Goal: Find contact information: Find contact information

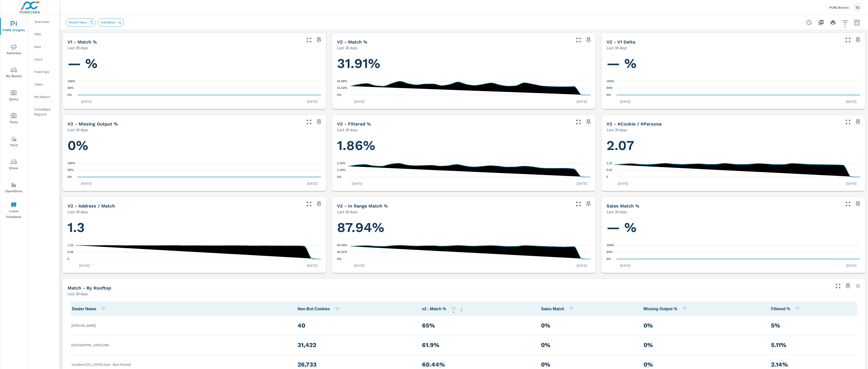
scroll to position [0, 0]
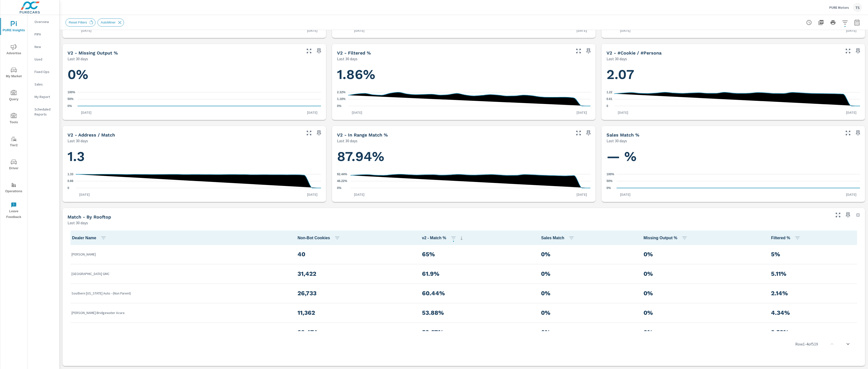
click at [844, 5] on div "PURE Motors TS" at bounding box center [845, 7] width 33 height 9
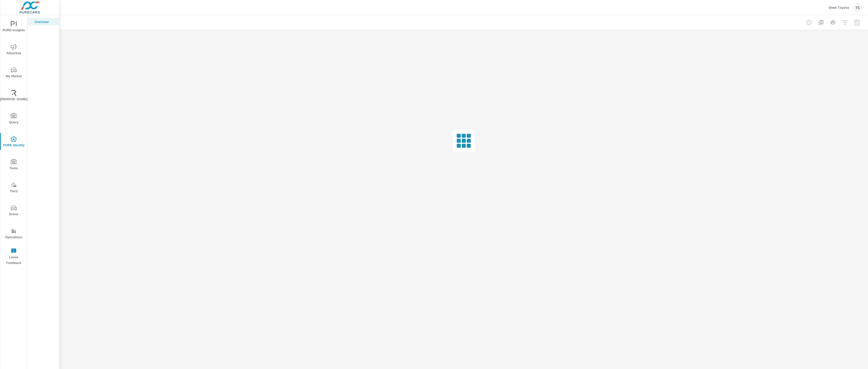
click at [829, 9] on button "Orem Toyota TS" at bounding box center [846, 7] width 38 height 15
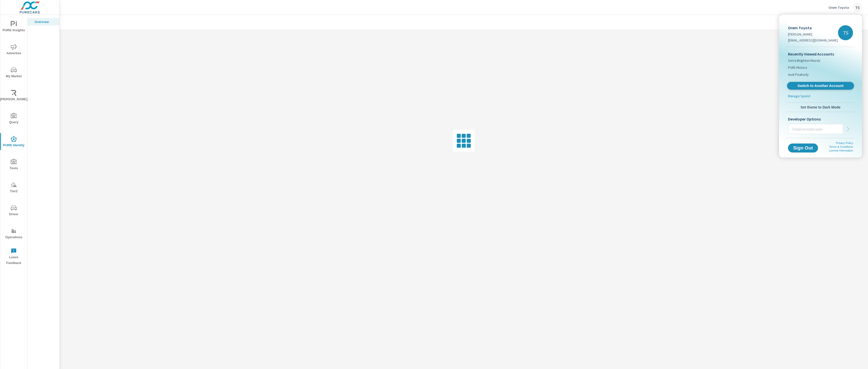
click at [806, 85] on span "Switch to Another Account" at bounding box center [820, 86] width 61 height 5
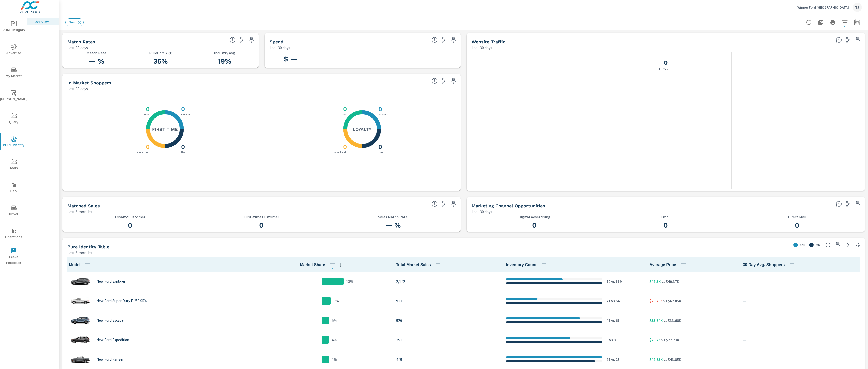
scroll to position [0, 0]
click at [16, 27] on span "PURE Insights" at bounding box center [14, 27] width 24 height 12
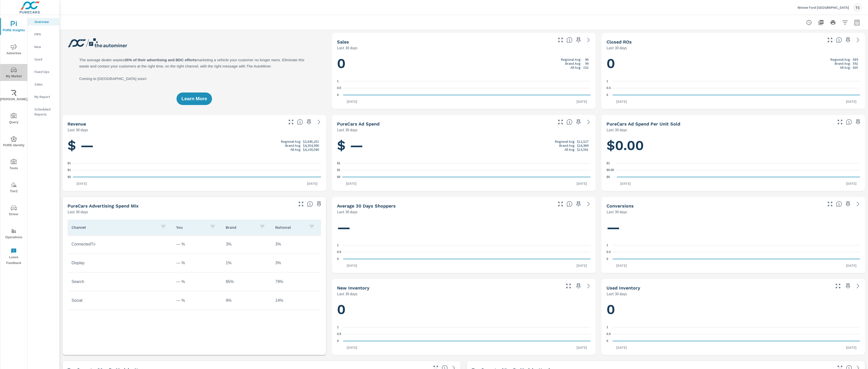
click at [22, 69] on span "My Market" at bounding box center [14, 73] width 24 height 12
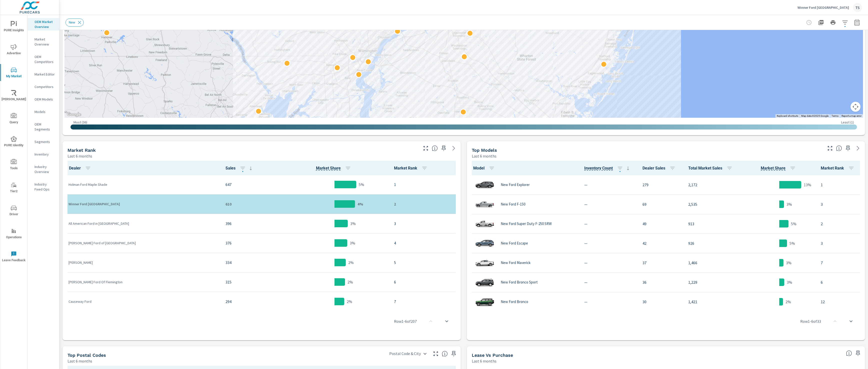
scroll to position [138, 0]
click at [839, 6] on p "Winner Ford [GEOGRAPHIC_DATA]" at bounding box center [824, 7] width 52 height 5
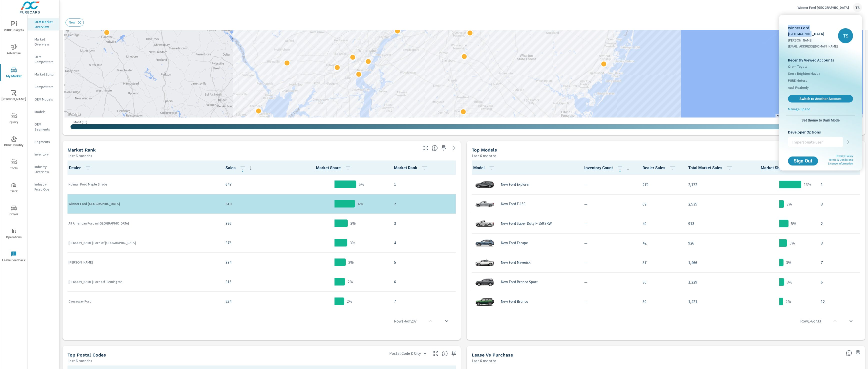
drag, startPoint x: 828, startPoint y: 28, endPoint x: 786, endPoint y: 24, distance: 42.9
click at [786, 24] on div "Winner Ford Cherry Hill [PERSON_NAME] [EMAIL_ADDRESS][DOMAIN_NAME] TS Recently …" at bounding box center [820, 84] width 75 height 135
copy p "Winner Ford [GEOGRAPHIC_DATA]"
click at [699, 13] on div at bounding box center [434, 184] width 868 height 369
